Goal: Task Accomplishment & Management: Use online tool/utility

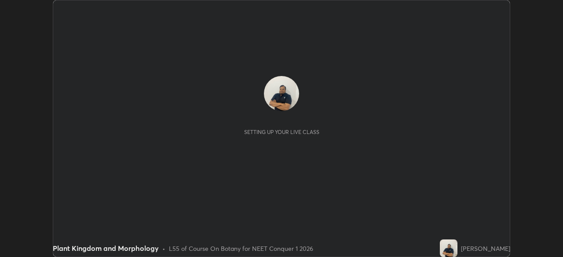
scroll to position [257, 562]
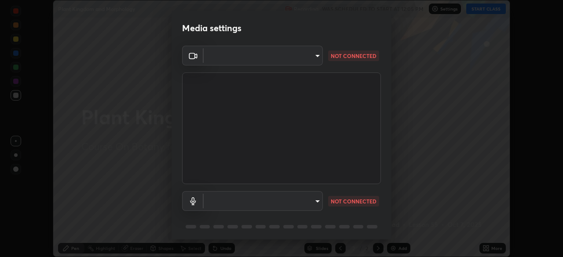
type input "d5d1096bb91751ddbc4e14a102c0e37309a205399cb77019be1f1076424a97fc"
type input "communications"
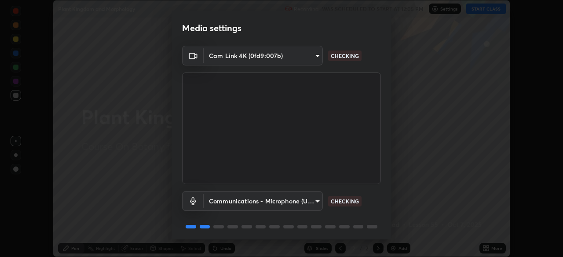
scroll to position [31, 0]
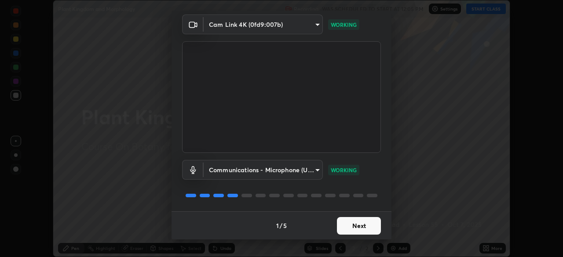
click at [341, 226] on button "Next" at bounding box center [359, 226] width 44 height 18
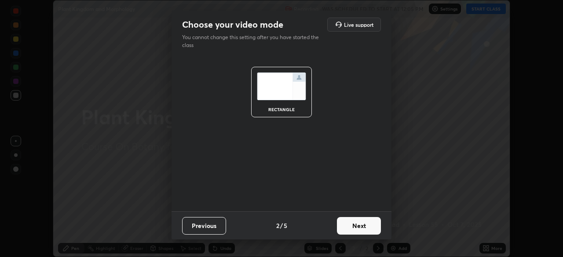
scroll to position [0, 0]
click at [342, 225] on button "Next" at bounding box center [359, 226] width 44 height 18
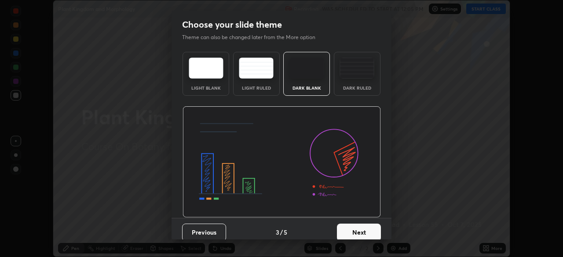
click at [343, 226] on button "Next" at bounding box center [359, 233] width 44 height 18
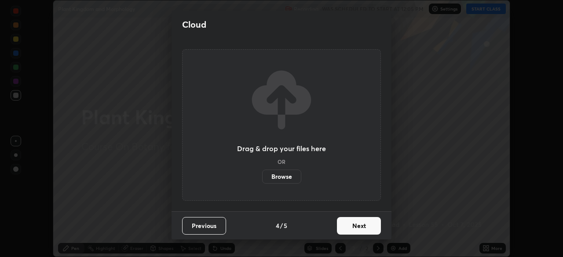
click at [342, 226] on button "Next" at bounding box center [359, 226] width 44 height 18
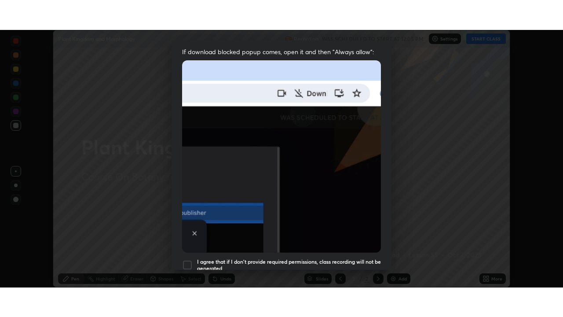
scroll to position [211, 0]
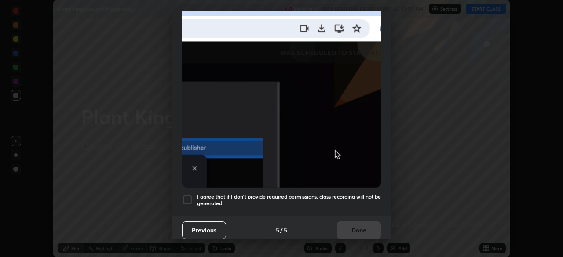
click at [187, 195] on div at bounding box center [187, 200] width 11 height 11
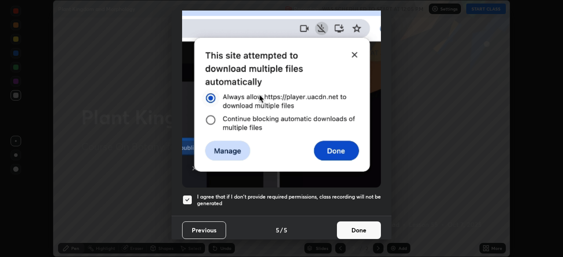
click at [341, 224] on button "Done" at bounding box center [359, 231] width 44 height 18
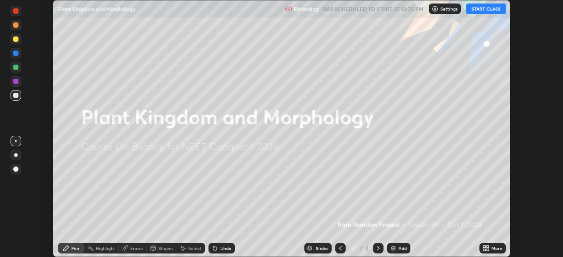
click at [476, 7] on button "START CLASS" at bounding box center [486, 9] width 40 height 11
click at [486, 250] on icon at bounding box center [485, 248] width 7 height 7
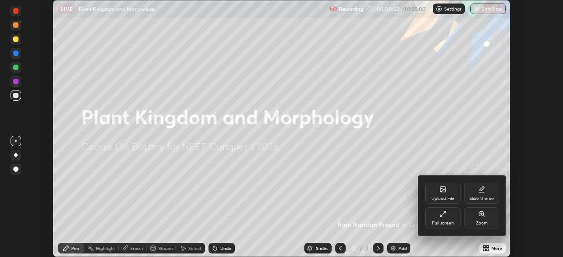
click at [434, 221] on div "Full screen" at bounding box center [443, 223] width 22 height 4
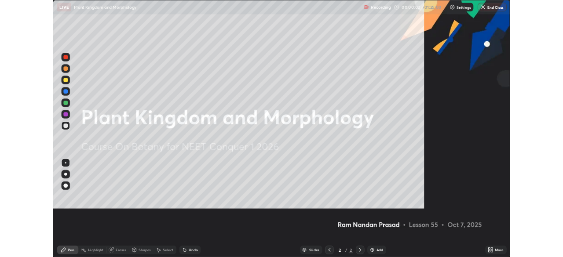
scroll to position [317, 563]
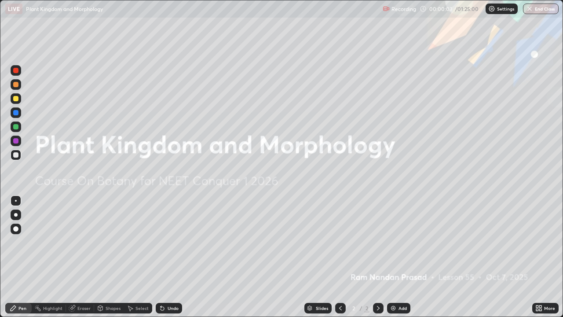
click at [399, 257] on div "Add" at bounding box center [402, 308] width 8 height 4
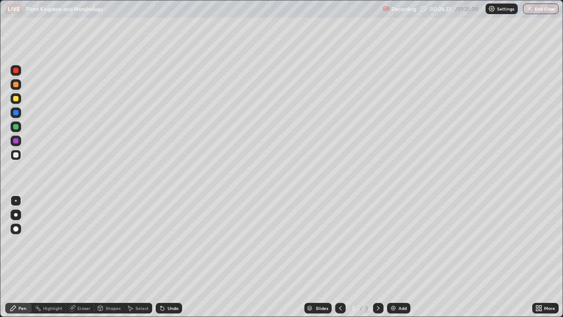
click at [400, 257] on div "Add" at bounding box center [398, 308] width 23 height 11
click at [394, 257] on img at bounding box center [393, 307] width 7 height 7
click at [17, 98] on div at bounding box center [15, 98] width 5 height 5
click at [18, 157] on div at bounding box center [15, 154] width 5 height 5
click at [15, 98] on div at bounding box center [15, 98] width 5 height 5
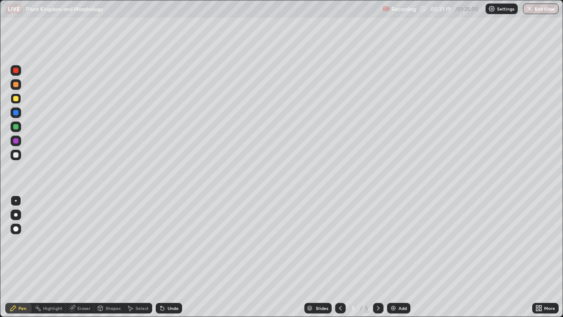
click at [17, 157] on div at bounding box center [15, 154] width 5 height 5
click at [398, 257] on div "Add" at bounding box center [402, 308] width 8 height 4
click at [17, 128] on div at bounding box center [15, 126] width 5 height 5
click at [19, 155] on div at bounding box center [16, 154] width 11 height 11
click at [20, 156] on div at bounding box center [16, 154] width 11 height 11
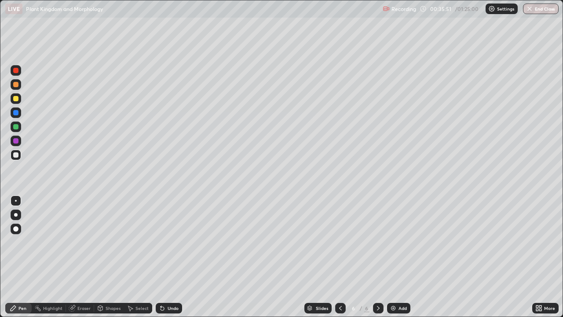
click at [16, 99] on div at bounding box center [15, 98] width 5 height 5
click at [394, 257] on img at bounding box center [393, 307] width 7 height 7
click at [18, 157] on div at bounding box center [15, 154] width 5 height 5
click at [20, 101] on div at bounding box center [16, 98] width 11 height 11
click at [398, 257] on div "Add" at bounding box center [402, 308] width 8 height 4
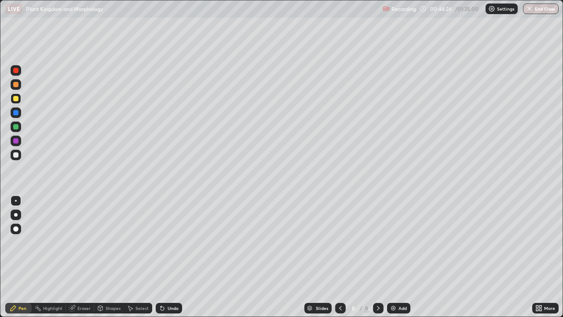
click at [17, 155] on div at bounding box center [15, 154] width 5 height 5
click at [16, 99] on div at bounding box center [15, 98] width 5 height 5
click at [82, 257] on div "Eraser" at bounding box center [83, 308] width 13 height 4
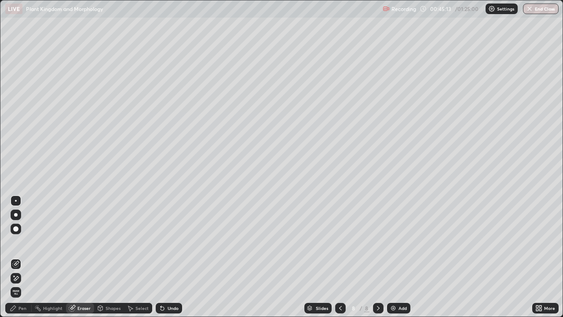
click at [25, 257] on div "Pen" at bounding box center [22, 308] width 8 height 4
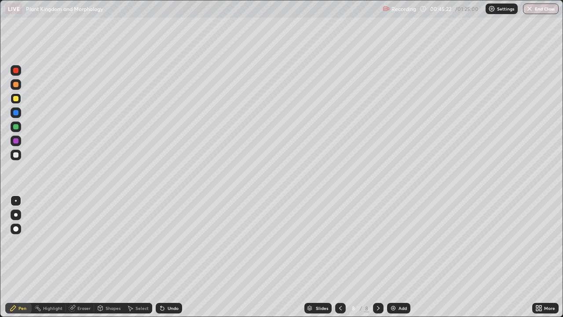
click at [112, 257] on div "Shapes" at bounding box center [113, 308] width 15 height 4
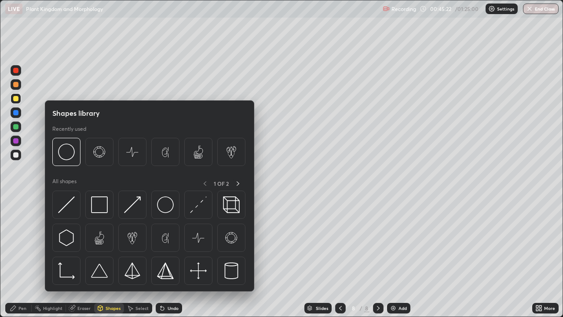
click at [87, 257] on div "Eraser" at bounding box center [80, 308] width 28 height 11
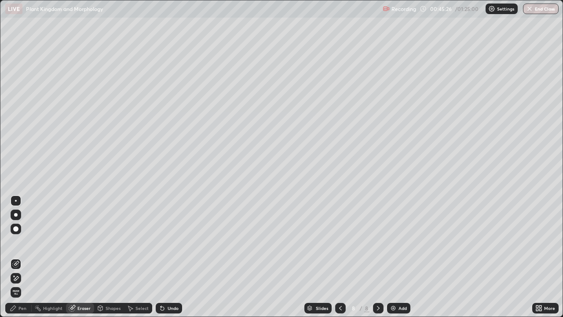
click at [26, 257] on div "Pen" at bounding box center [22, 308] width 8 height 4
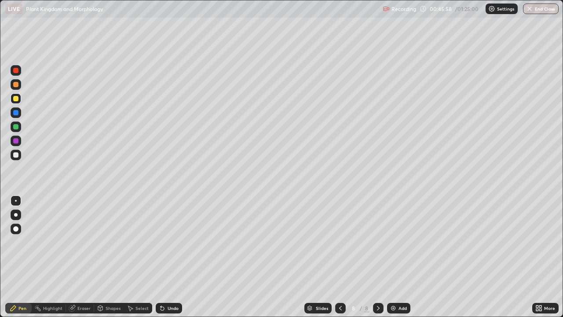
click at [19, 157] on div at bounding box center [16, 154] width 11 height 11
click at [399, 257] on div "Add" at bounding box center [398, 308] width 23 height 11
click at [16, 98] on div at bounding box center [15, 98] width 5 height 5
click at [15, 154] on div at bounding box center [15, 154] width 5 height 5
click at [84, 257] on div "Eraser" at bounding box center [83, 308] width 13 height 4
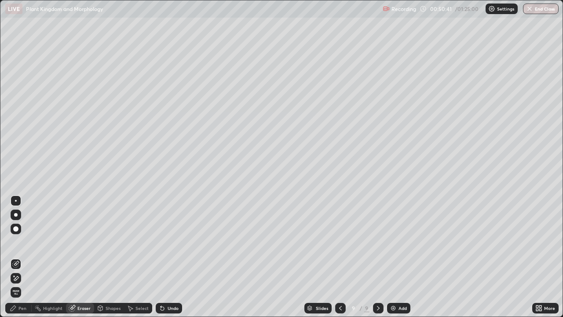
click at [25, 257] on div "Pen" at bounding box center [18, 308] width 26 height 11
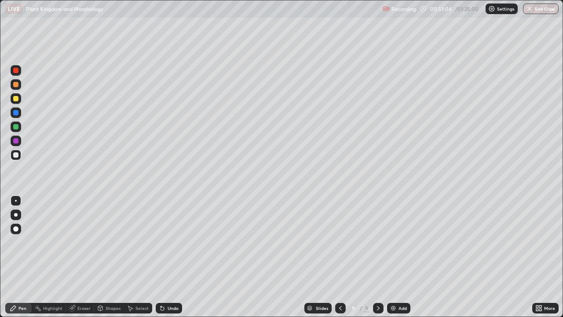
click at [19, 127] on div at bounding box center [16, 126] width 11 height 11
click at [17, 156] on div at bounding box center [15, 154] width 5 height 5
click at [14, 100] on div at bounding box center [15, 98] width 5 height 5
click at [87, 257] on div "Eraser" at bounding box center [83, 308] width 13 height 4
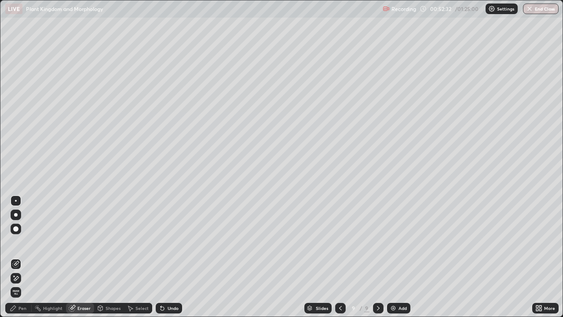
click at [26, 257] on div "Pen" at bounding box center [22, 308] width 8 height 4
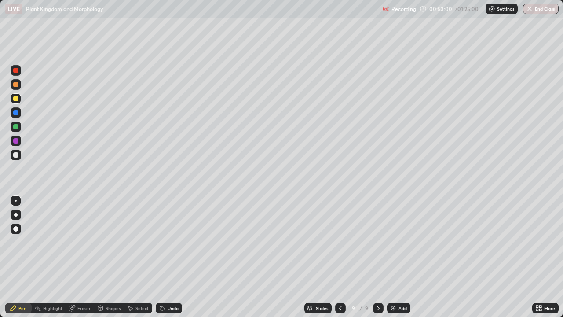
click at [86, 257] on div "Eraser" at bounding box center [83, 308] width 13 height 4
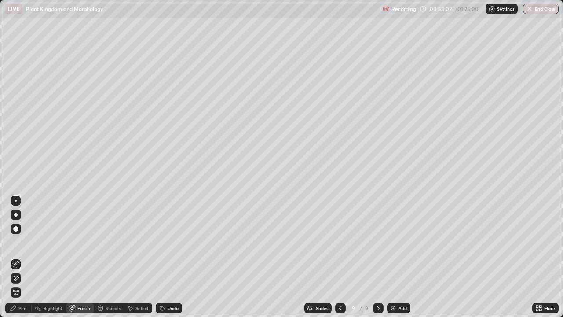
click at [21, 257] on div "Pen" at bounding box center [22, 308] width 8 height 4
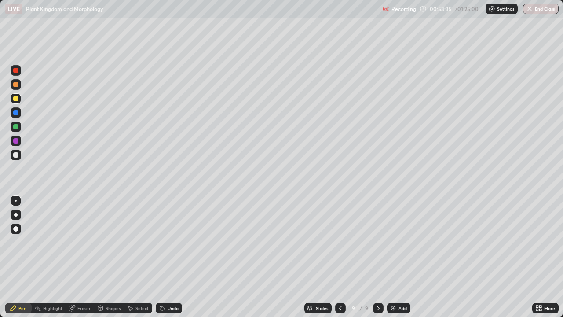
click at [17, 127] on div at bounding box center [15, 126] width 5 height 5
click at [19, 141] on div at bounding box center [16, 140] width 11 height 11
click at [399, 257] on div "Add" at bounding box center [402, 308] width 8 height 4
click at [17, 155] on div at bounding box center [15, 154] width 5 height 5
click at [18, 155] on div at bounding box center [15, 154] width 5 height 5
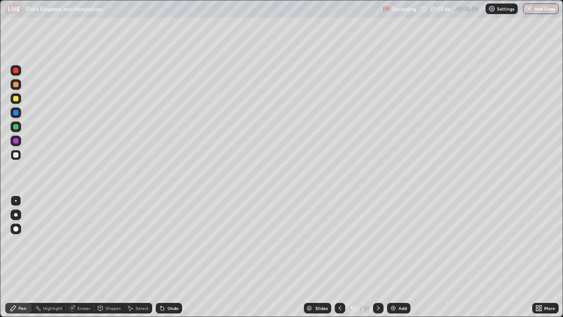
click at [87, 257] on div "Eraser" at bounding box center [83, 308] width 13 height 4
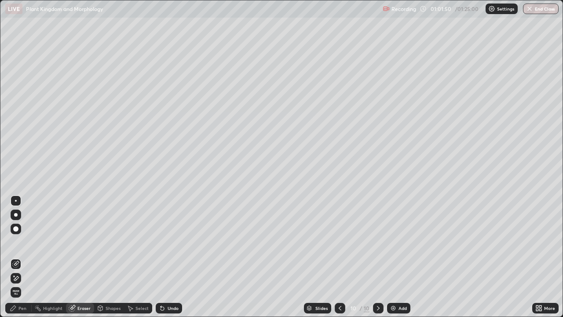
click at [23, 257] on div "Pen" at bounding box center [22, 308] width 8 height 4
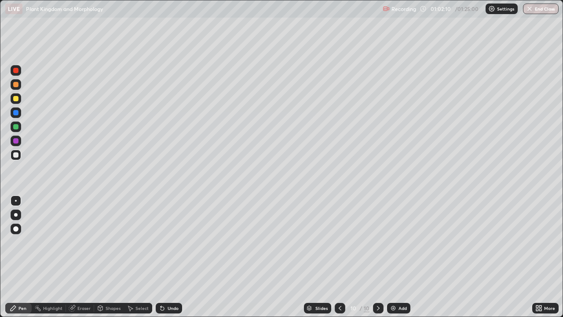
click at [83, 257] on div "Eraser" at bounding box center [80, 308] width 28 height 11
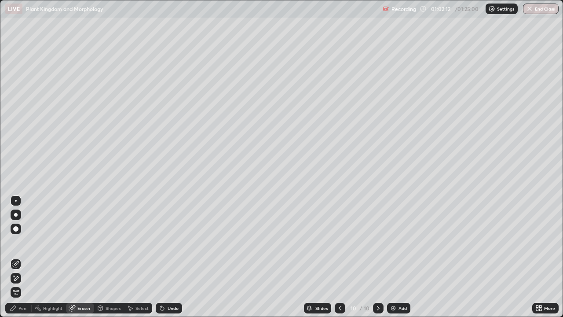
click at [23, 257] on div "Pen" at bounding box center [18, 308] width 26 height 11
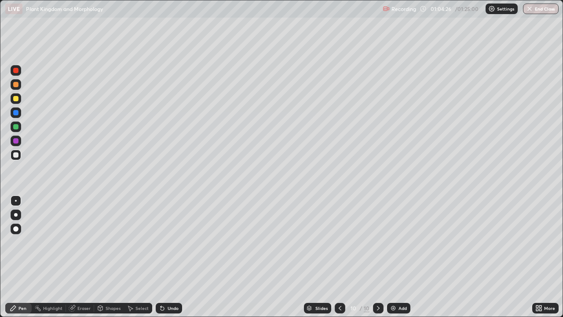
click at [86, 257] on div "Eraser" at bounding box center [83, 308] width 13 height 4
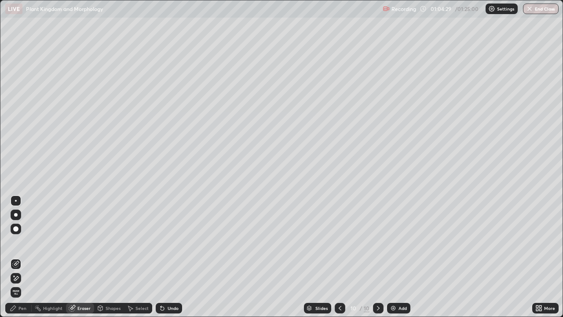
click at [17, 257] on div "Pen" at bounding box center [18, 308] width 26 height 11
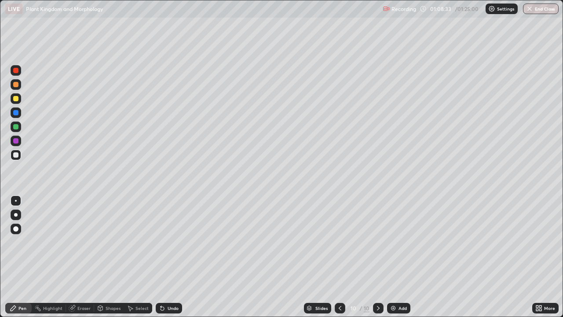
click at [375, 257] on icon at bounding box center [378, 307] width 7 height 7
click at [402, 257] on div "Add" at bounding box center [402, 308] width 8 height 4
click at [87, 257] on div "Eraser" at bounding box center [83, 308] width 13 height 4
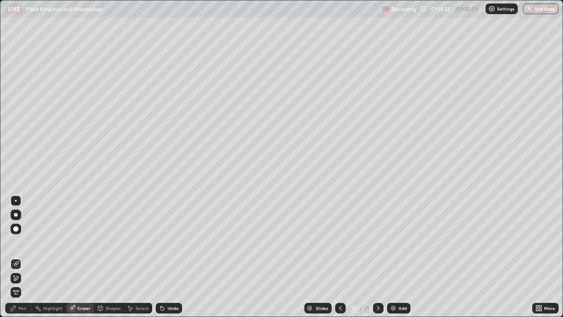
click at [24, 257] on div "Pen" at bounding box center [22, 308] width 8 height 4
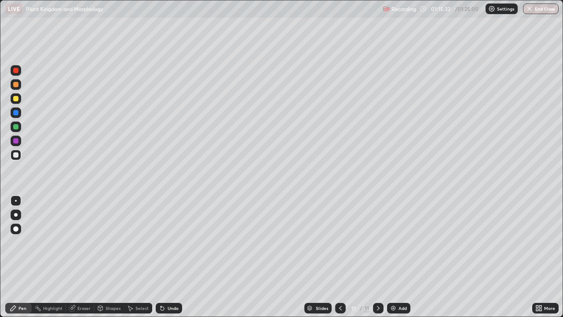
click at [337, 257] on icon at bounding box center [340, 307] width 7 height 7
click at [401, 257] on div "Add" at bounding box center [402, 308] width 8 height 4
click at [377, 257] on icon at bounding box center [378, 307] width 7 height 7
click at [339, 257] on icon at bounding box center [340, 307] width 7 height 7
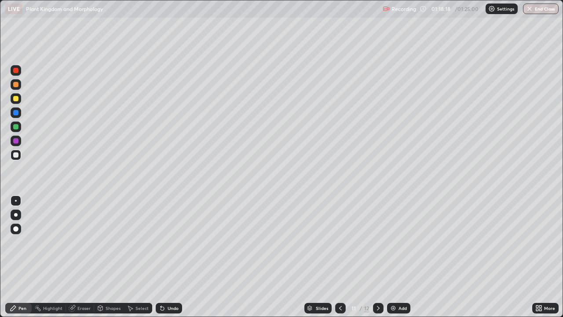
click at [377, 257] on icon at bounding box center [378, 307] width 7 height 7
click at [537, 11] on button "End Class" at bounding box center [541, 9] width 35 height 11
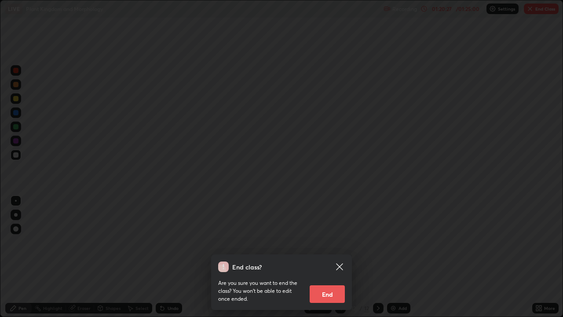
click at [330, 257] on button "End" at bounding box center [327, 294] width 35 height 18
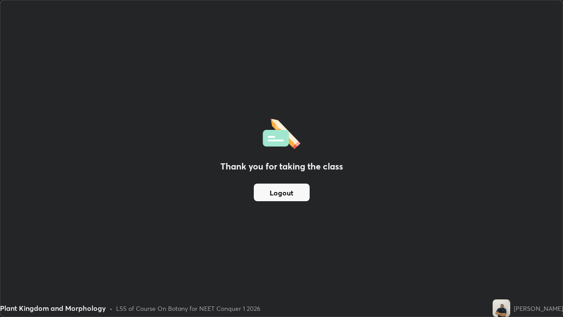
click at [281, 193] on button "Logout" at bounding box center [282, 192] width 56 height 18
click at [279, 193] on button "Logout" at bounding box center [282, 192] width 56 height 18
click at [280, 194] on button "Logout" at bounding box center [282, 192] width 56 height 18
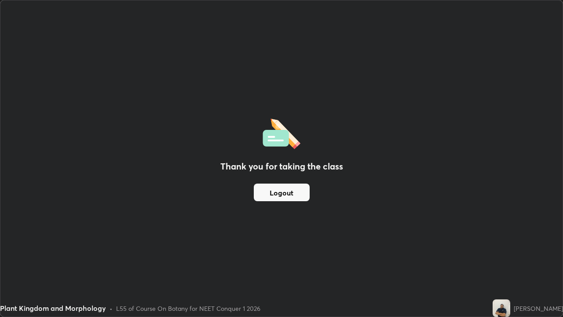
click at [279, 190] on button "Logout" at bounding box center [282, 192] width 56 height 18
click at [279, 194] on button "Logout" at bounding box center [282, 192] width 56 height 18
click at [282, 192] on button "Logout" at bounding box center [282, 192] width 56 height 18
click at [298, 194] on button "Logout" at bounding box center [282, 192] width 56 height 18
click at [300, 195] on button "Logout" at bounding box center [282, 192] width 56 height 18
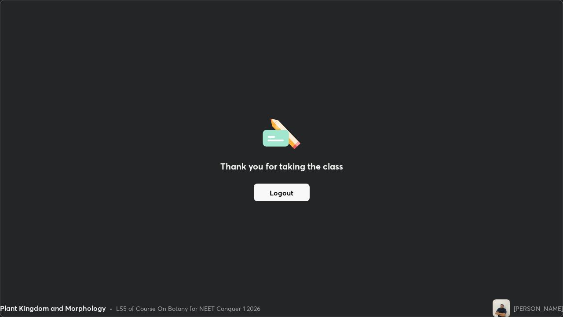
click at [302, 193] on button "Logout" at bounding box center [282, 192] width 56 height 18
click at [299, 193] on button "Logout" at bounding box center [282, 192] width 56 height 18
click at [294, 193] on button "Logout" at bounding box center [282, 192] width 56 height 18
click at [292, 191] on button "Logout" at bounding box center [282, 192] width 56 height 18
click at [292, 189] on button "Logout" at bounding box center [282, 192] width 56 height 18
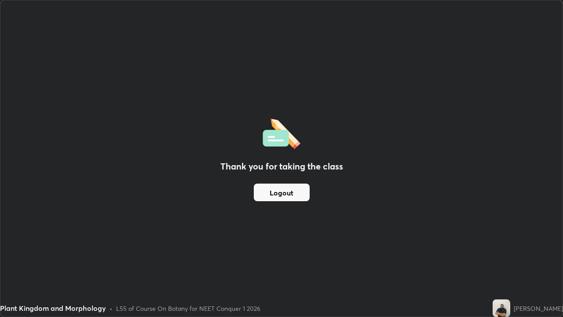
click at [292, 192] on button "Logout" at bounding box center [282, 192] width 56 height 18
click at [296, 195] on button "Logout" at bounding box center [282, 192] width 56 height 18
click at [300, 192] on button "Logout" at bounding box center [282, 192] width 56 height 18
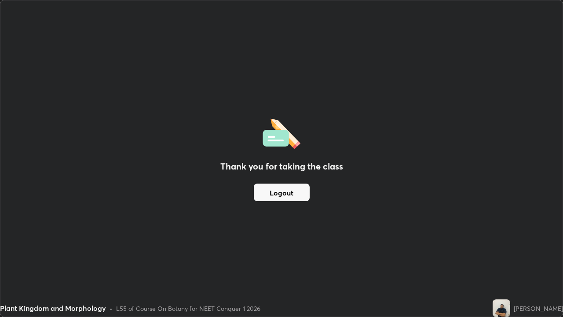
click at [298, 195] on button "Logout" at bounding box center [282, 192] width 56 height 18
click at [289, 196] on button "Logout" at bounding box center [282, 192] width 56 height 18
click at [281, 192] on button "Logout" at bounding box center [282, 192] width 56 height 18
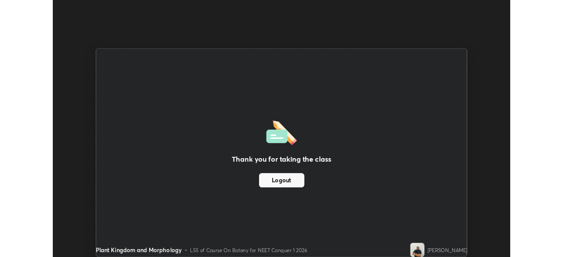
scroll to position [43711, 43406]
